Goal: Transaction & Acquisition: Purchase product/service

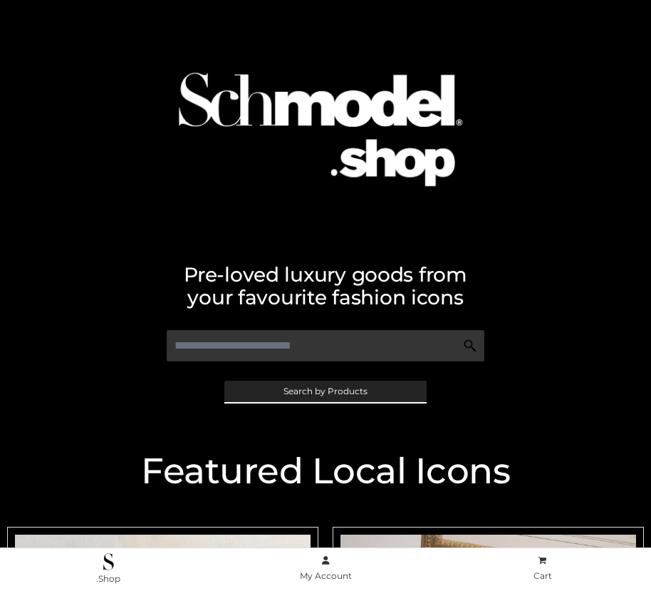
click at [325, 390] on span "Search by Products" at bounding box center [326, 391] width 84 height 9
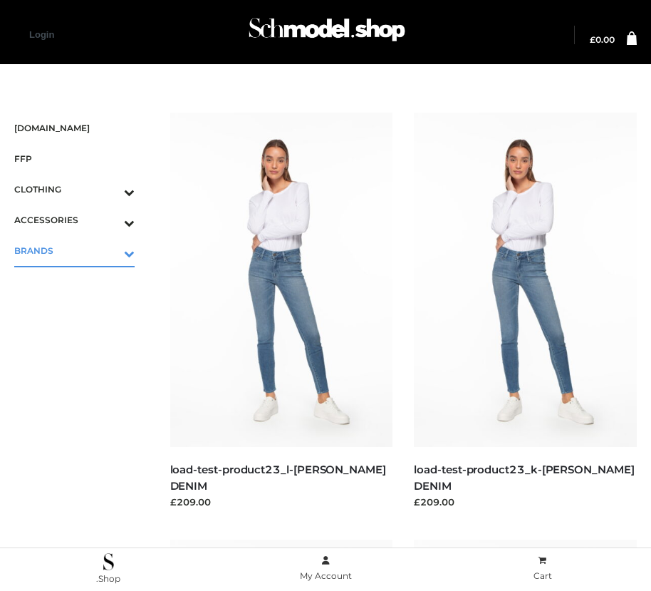
click at [109, 250] on icon "Toggle Submenu" at bounding box center [55, 253] width 160 height 16
click at [81, 281] on span "OPP SWIMWEAR" at bounding box center [82, 281] width 106 height 16
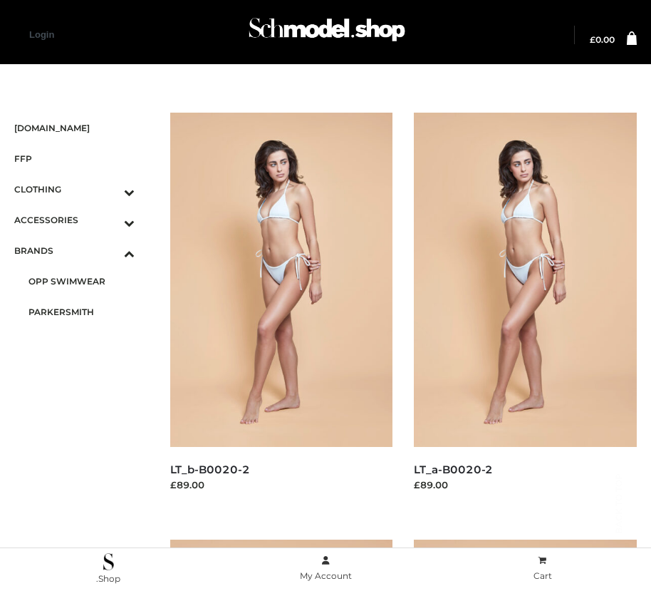
scroll to position [1297, 0]
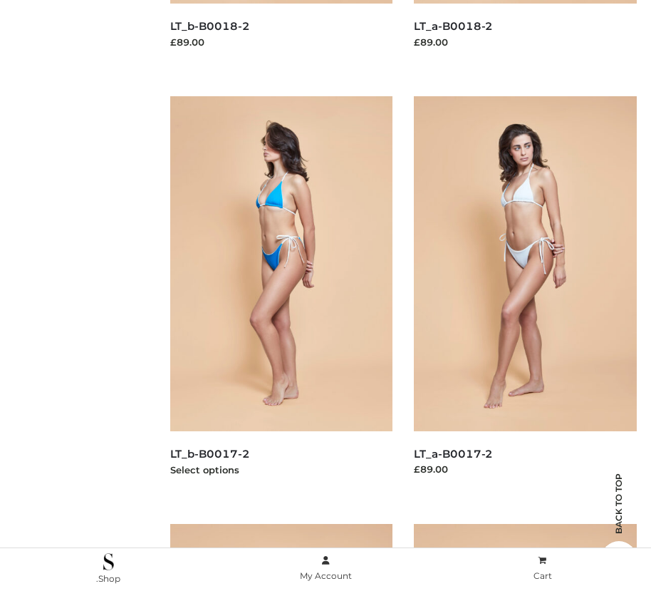
click at [281, 295] on img at bounding box center [281, 263] width 223 height 334
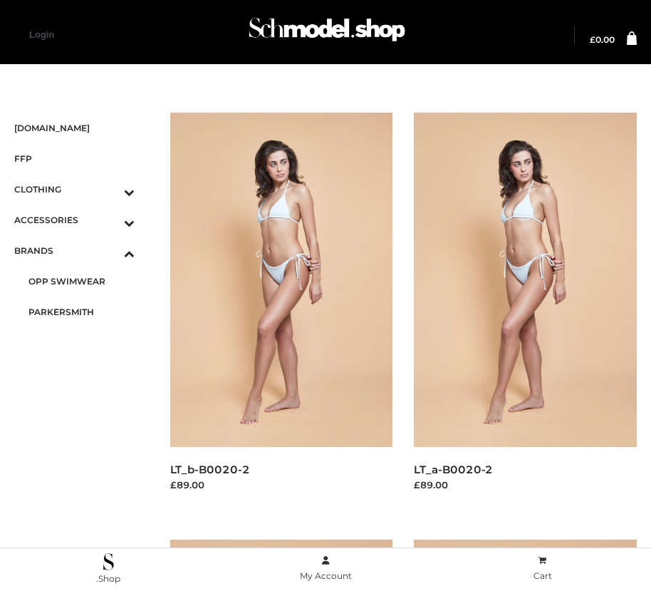
scroll to position [16, 0]
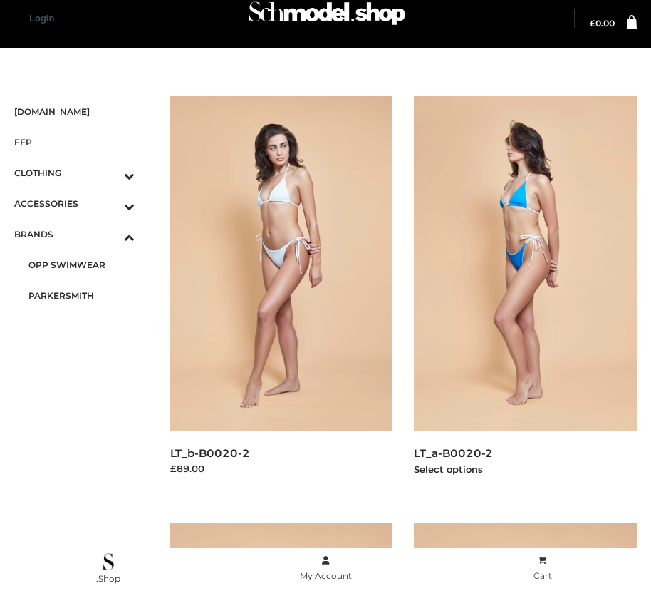
click at [525, 295] on img at bounding box center [525, 263] width 223 height 334
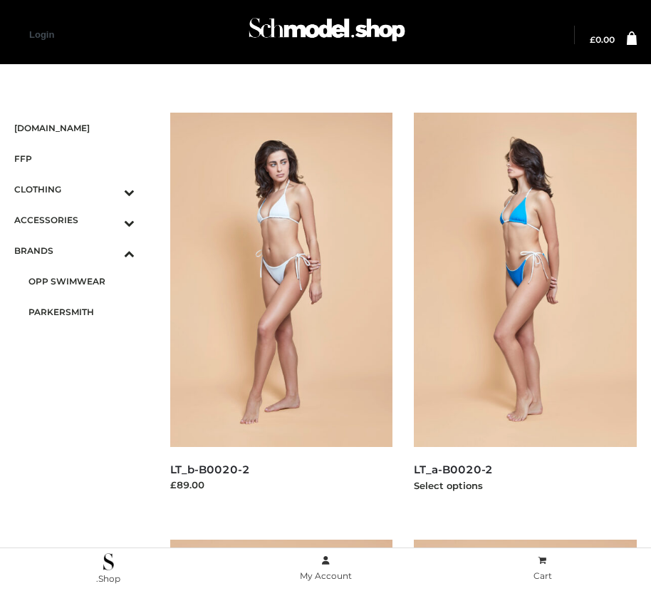
scroll to position [443, 0]
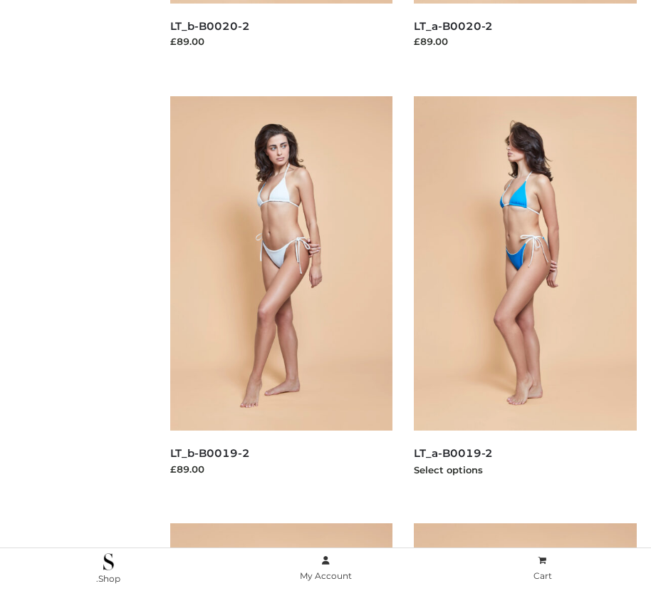
click at [525, 295] on img at bounding box center [525, 263] width 223 height 334
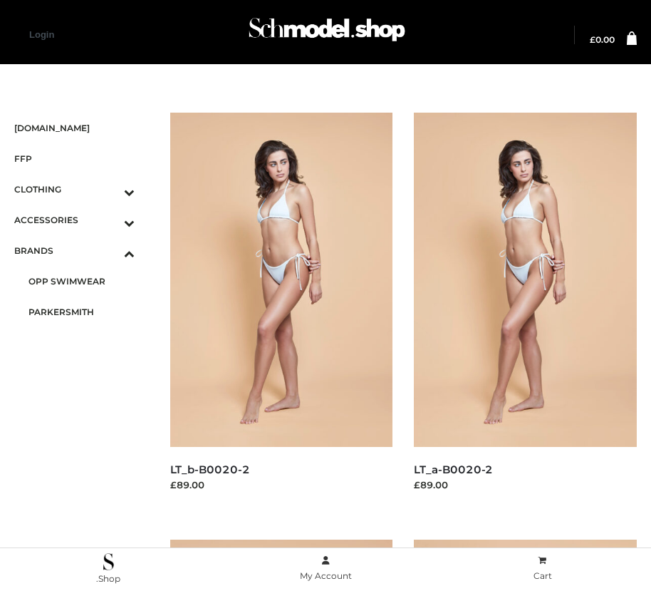
scroll to position [1724, 0]
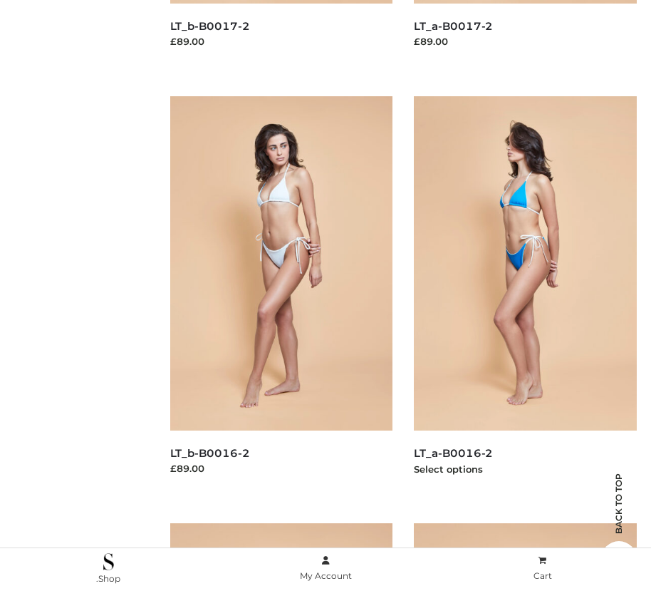
click at [525, 295] on img at bounding box center [525, 263] width 223 height 334
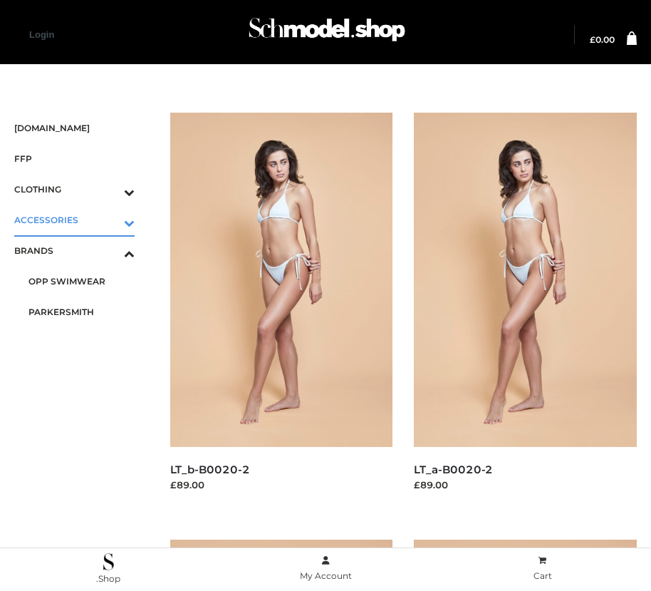
click at [109, 219] on icon "Toggle Submenu" at bounding box center [55, 222] width 160 height 16
click at [81, 250] on span "BAGS" at bounding box center [82, 250] width 106 height 16
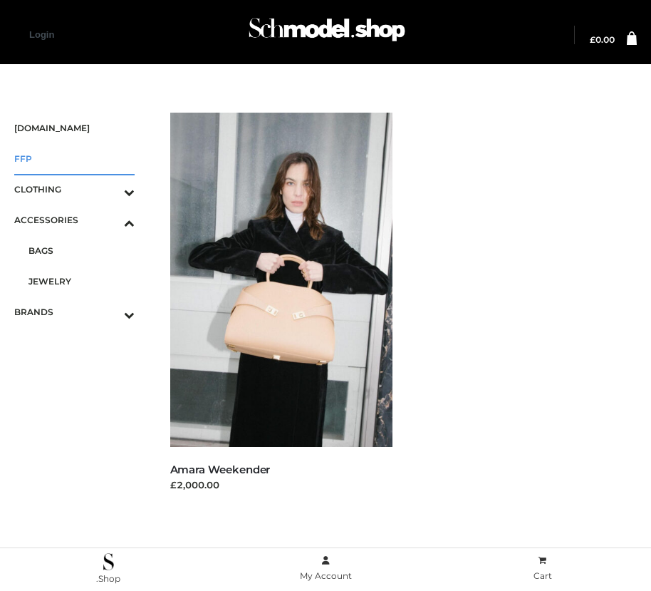
click at [74, 158] on span "FFP" at bounding box center [74, 158] width 120 height 16
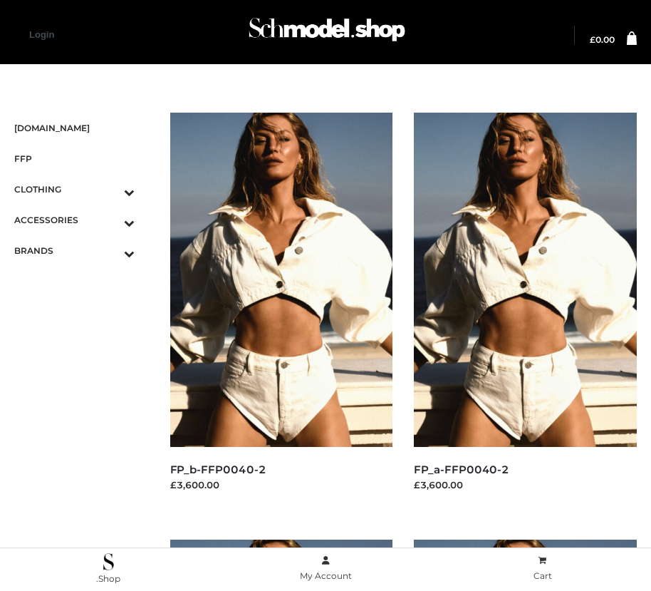
scroll to position [2151, 0]
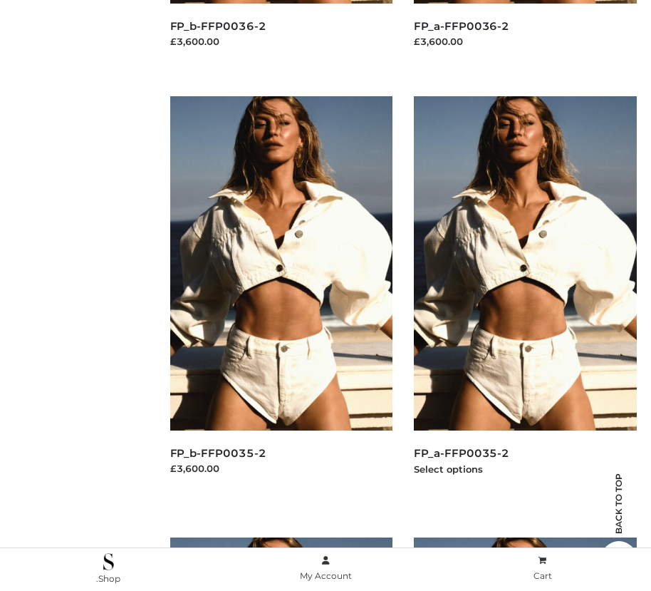
click at [525, 295] on img at bounding box center [525, 263] width 223 height 334
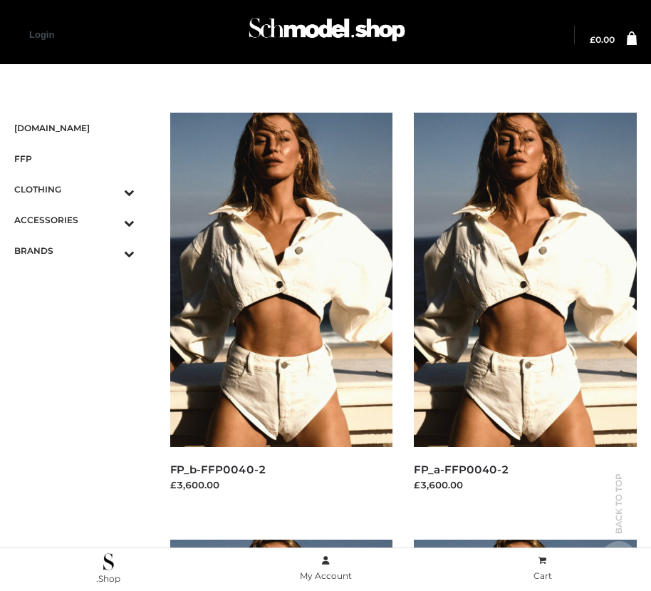
scroll to position [443, 0]
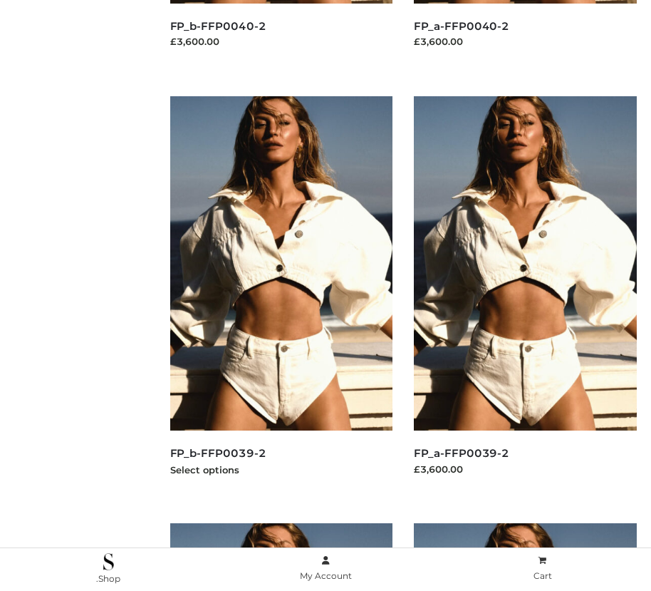
click at [281, 295] on img at bounding box center [281, 263] width 223 height 334
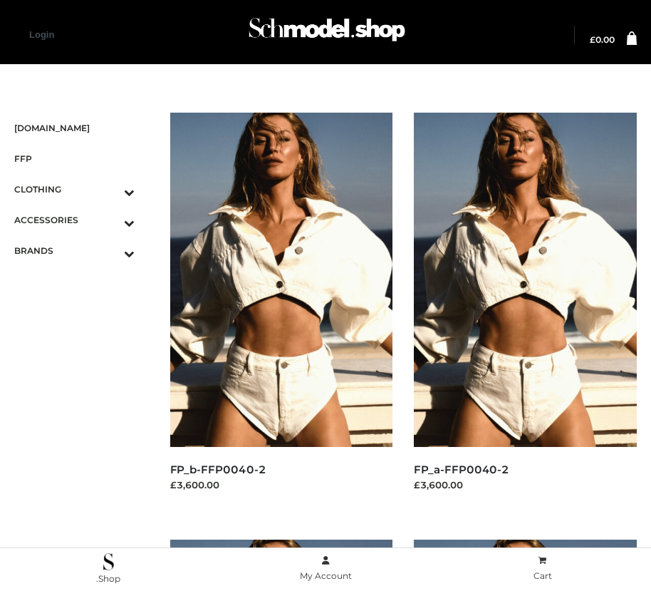
scroll to position [1724, 0]
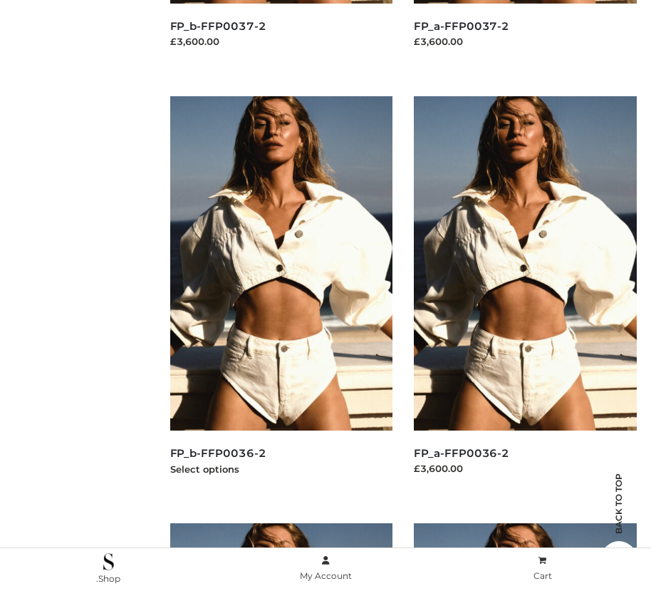
click at [281, 295] on img at bounding box center [281, 263] width 223 height 334
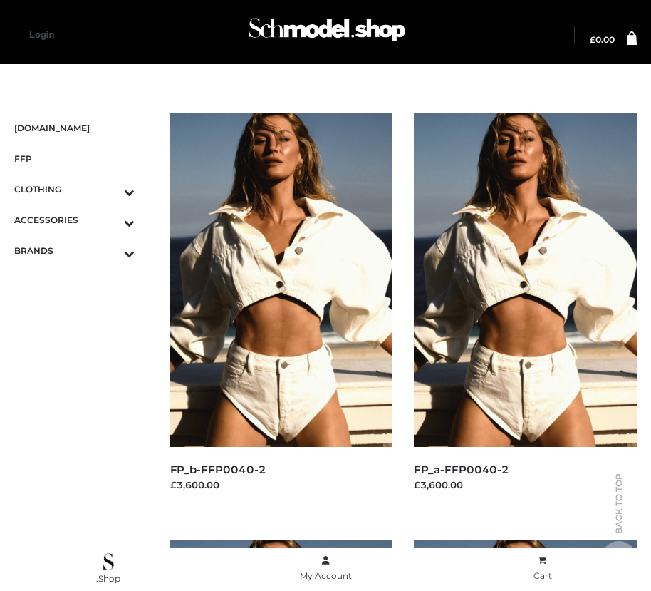
scroll to position [2151, 0]
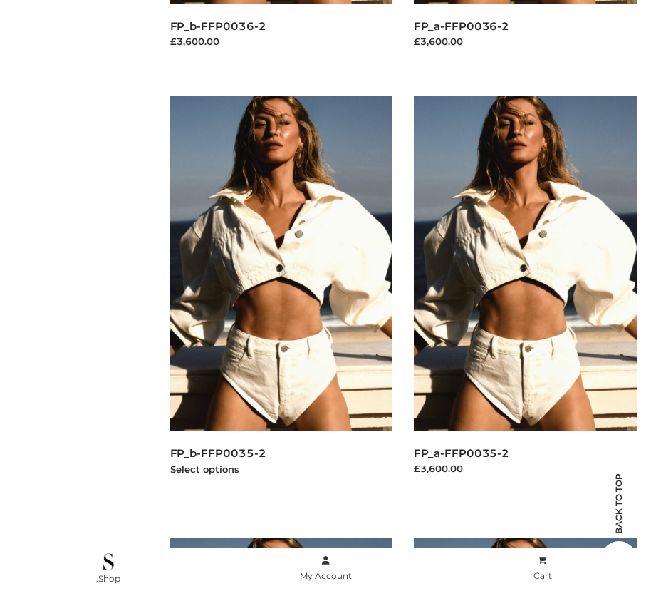
click at [281, 295] on img at bounding box center [281, 263] width 223 height 334
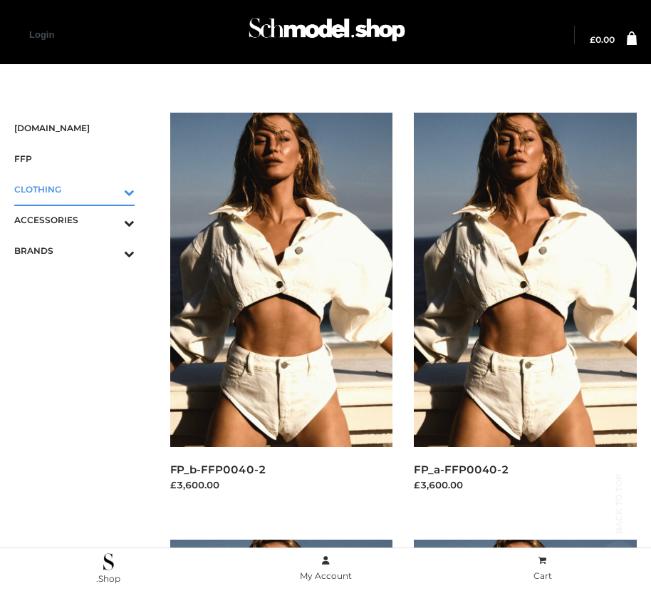
click at [109, 189] on icon "Toggle Submenu" at bounding box center [55, 192] width 160 height 16
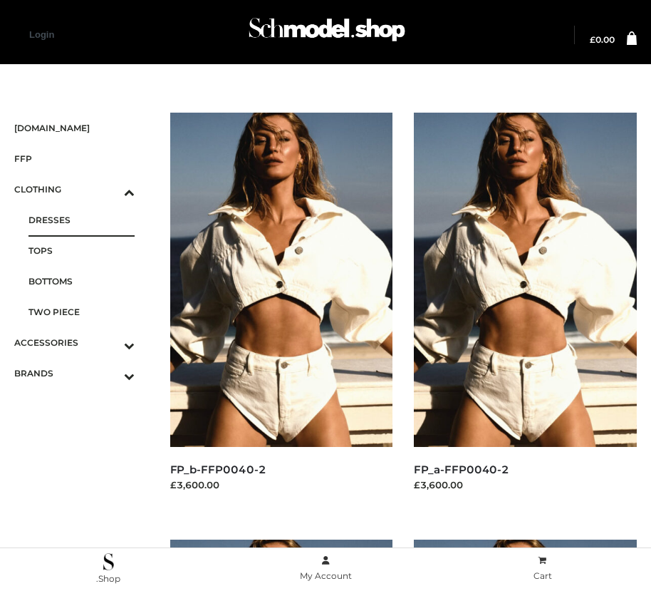
click at [81, 219] on span "DRESSES" at bounding box center [82, 220] width 106 height 16
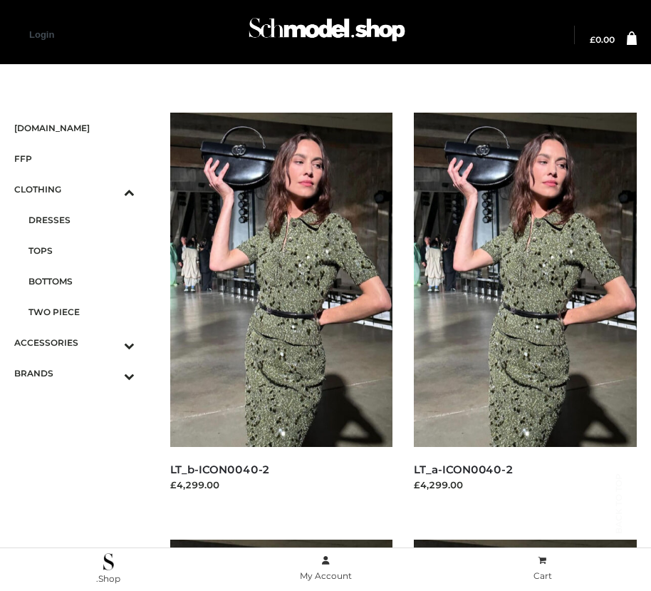
scroll to position [2151, 0]
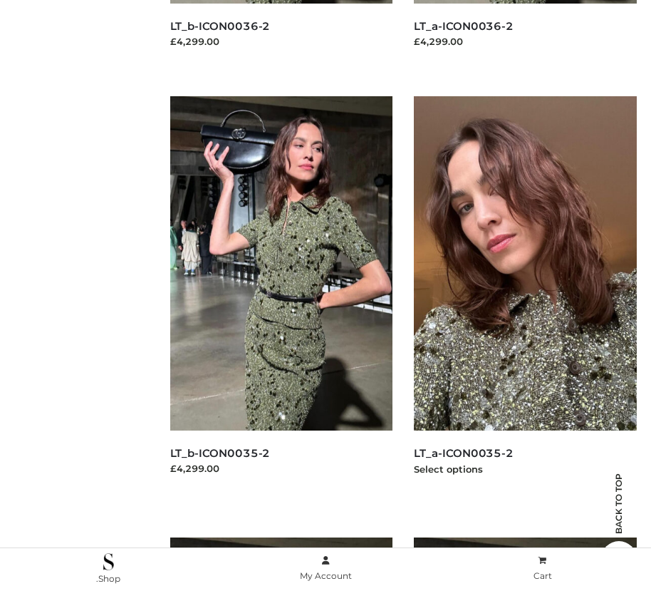
click at [525, 295] on img at bounding box center [525, 263] width 223 height 334
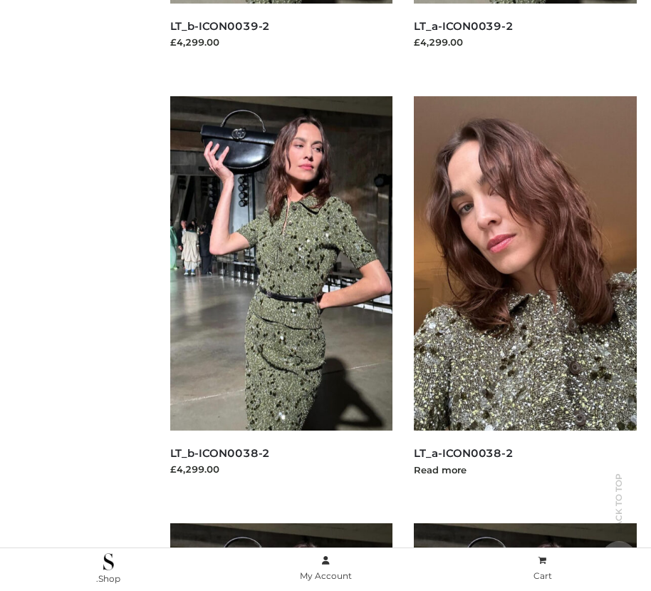
click at [525, 295] on img at bounding box center [525, 263] width 223 height 334
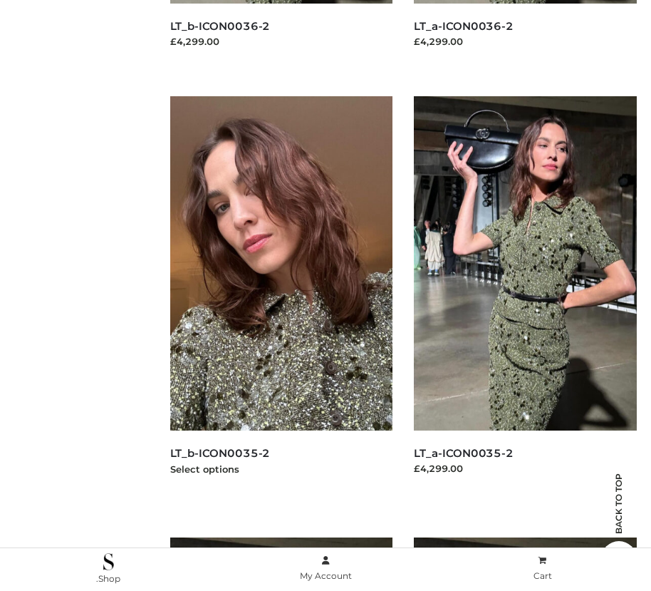
click at [281, 295] on img at bounding box center [281, 263] width 223 height 334
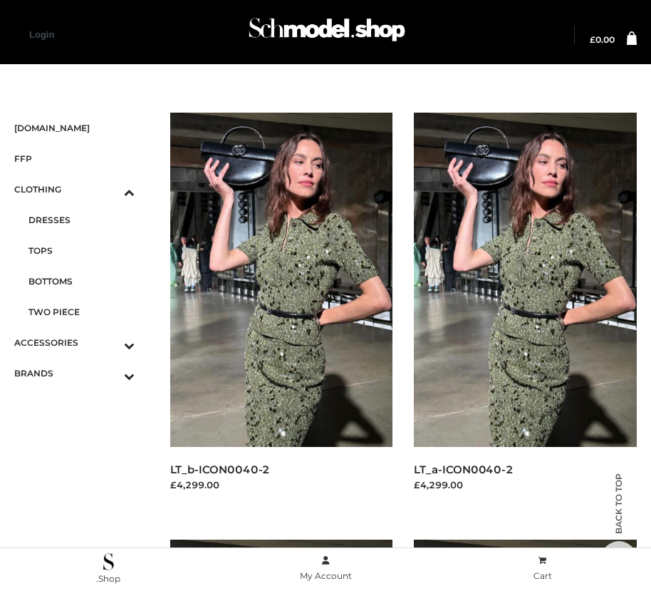
scroll to position [1724, 0]
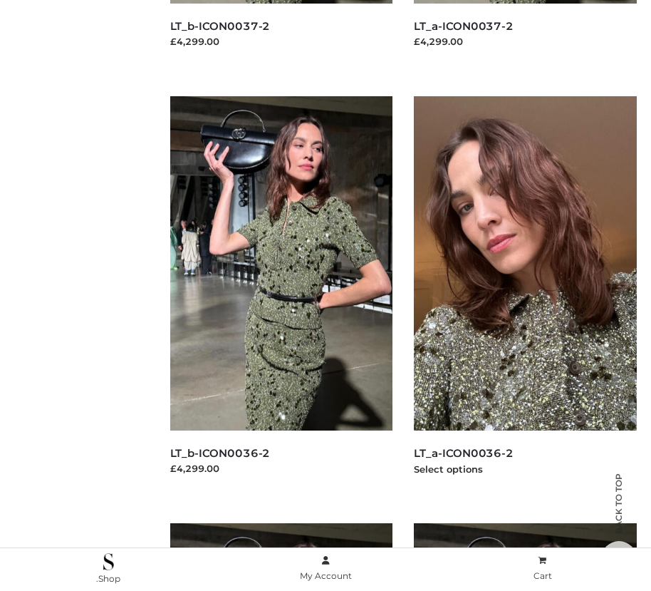
click at [525, 295] on img at bounding box center [525, 263] width 223 height 334
